Goal: Information Seeking & Learning: Find contact information

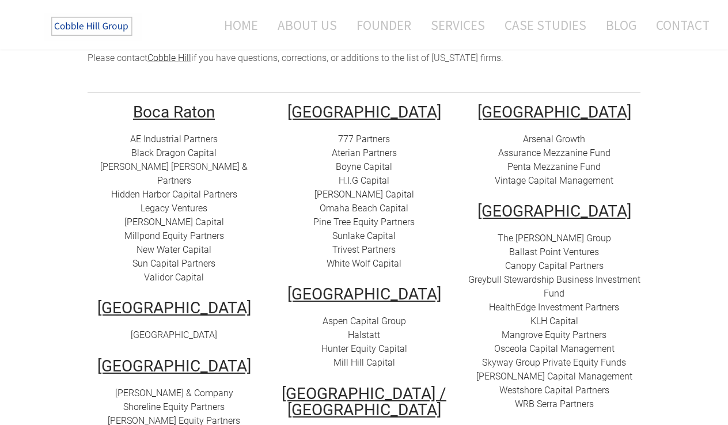
scroll to position [260, 0]
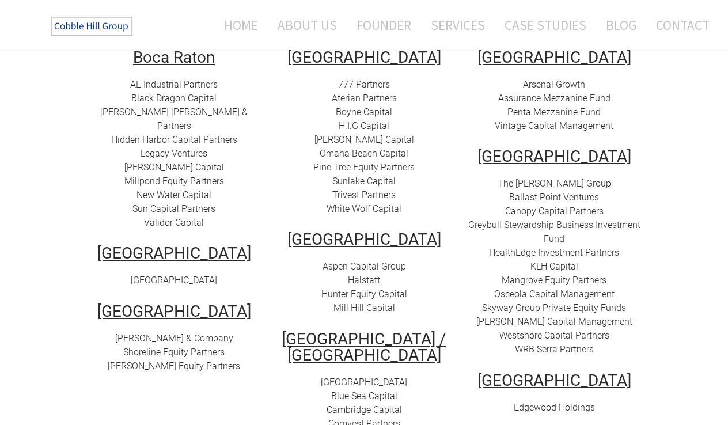
click at [537, 178] on link "The [PERSON_NAME] Group" at bounding box center [554, 183] width 113 height 11
click at [546, 192] on link "Ballast Point Ventures" at bounding box center [554, 197] width 90 height 11
click at [540, 206] on link "Canopy Capital Partners" at bounding box center [554, 211] width 99 height 11
click at [535, 220] on link "Greybull Stewardship Business Investment Fund" at bounding box center [554, 232] width 172 height 25
click at [532, 247] on link "HealthEdge Investment Partners" at bounding box center [554, 252] width 130 height 11
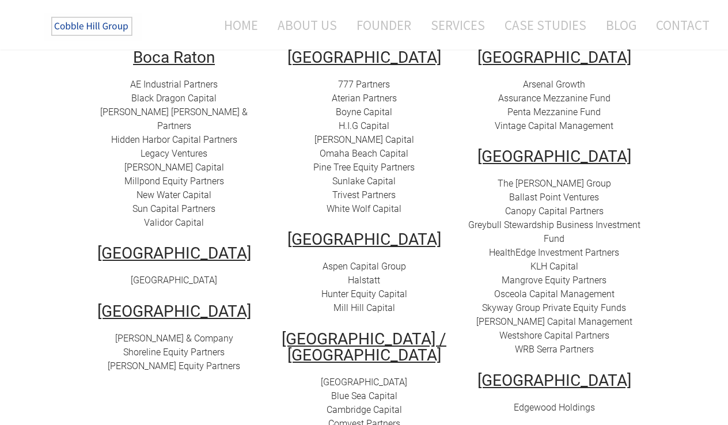
click at [539, 261] on link "KLH Capital" at bounding box center [555, 266] width 48 height 11
click at [533, 275] on link "​Mangrove Equity Partners" at bounding box center [554, 280] width 105 height 11
click at [527, 289] on link "Osceola Capital Management" at bounding box center [554, 294] width 120 height 11
click at [521, 302] on link "Skyway Group Private Equity Funds" at bounding box center [554, 307] width 144 height 11
click at [517, 316] on link "[PERSON_NAME] Capital Management" at bounding box center [554, 321] width 156 height 11
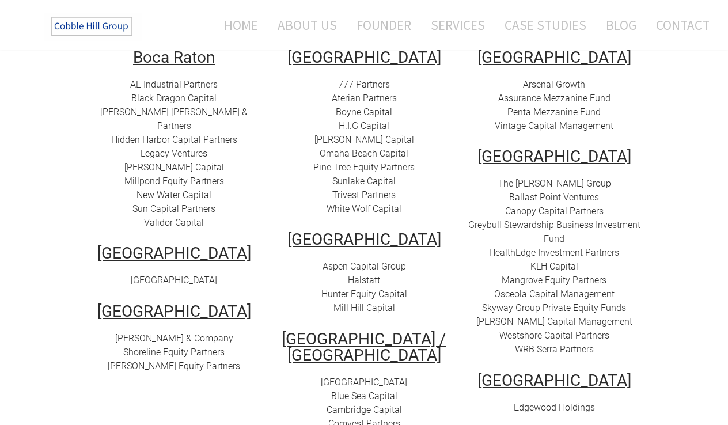
click at [517, 330] on link "Westshore Capital Partners" at bounding box center [555, 335] width 110 height 11
click at [524, 344] on link "WRB Serra Partners" at bounding box center [554, 349] width 79 height 11
